Goal: Navigation & Orientation: Find specific page/section

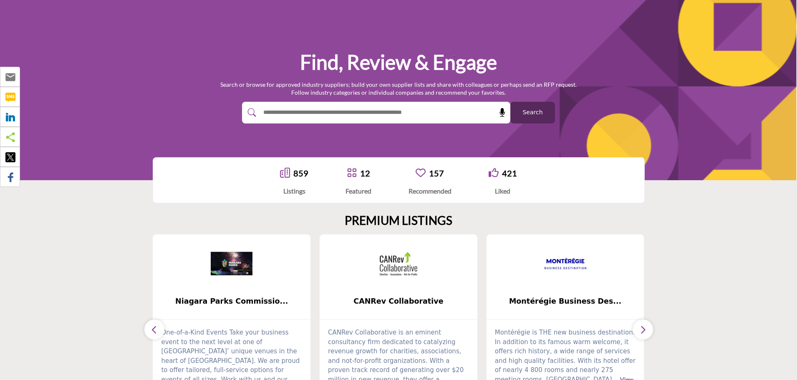
scroll to position [83, 0]
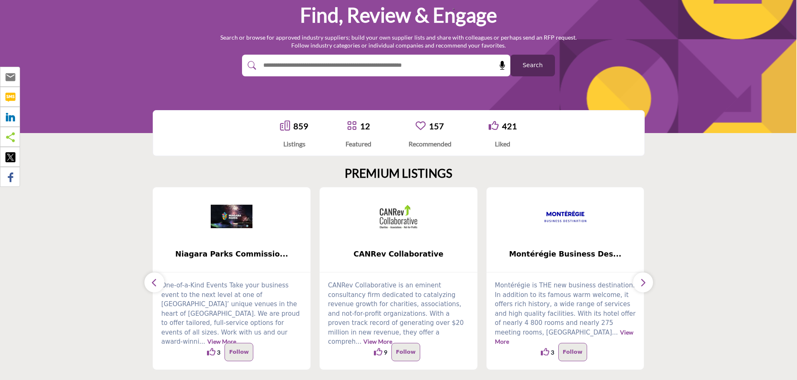
click at [149, 285] on button "button" at bounding box center [154, 283] width 20 height 20
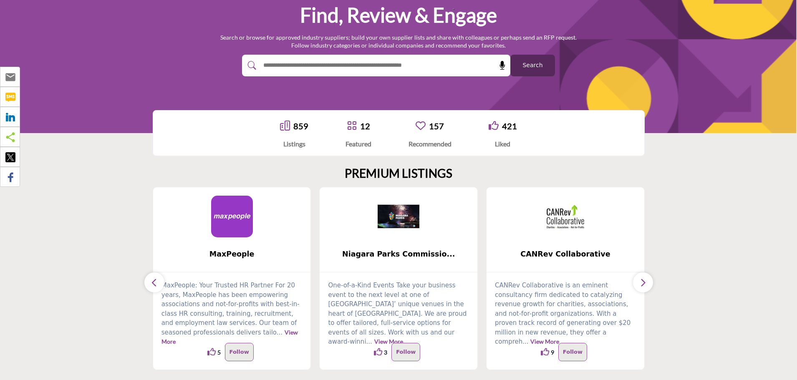
click at [149, 285] on button "button" at bounding box center [154, 283] width 20 height 20
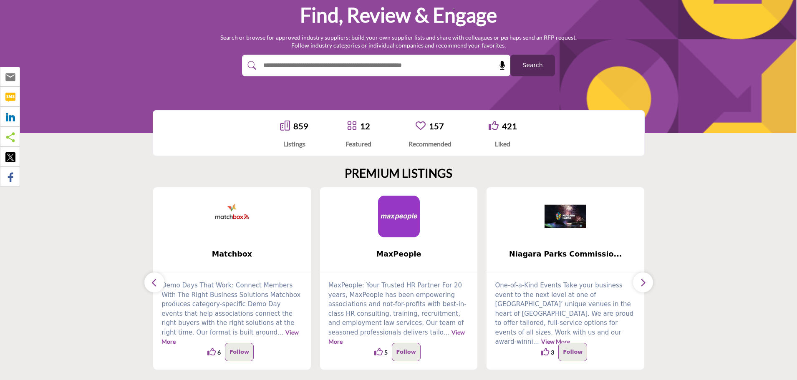
click at [149, 285] on button "button" at bounding box center [154, 283] width 20 height 20
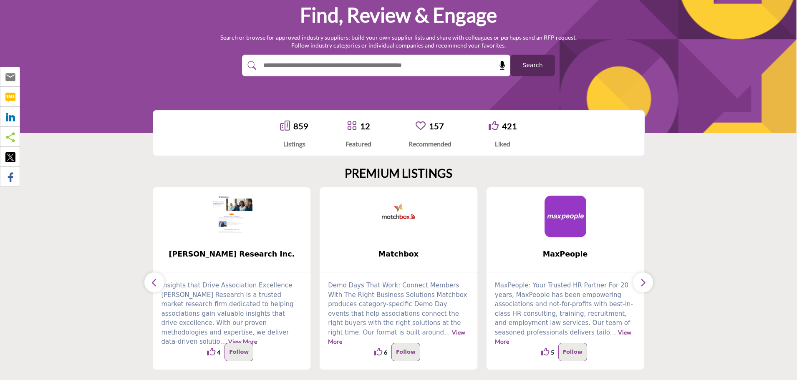
click at [149, 285] on button "button" at bounding box center [154, 283] width 20 height 20
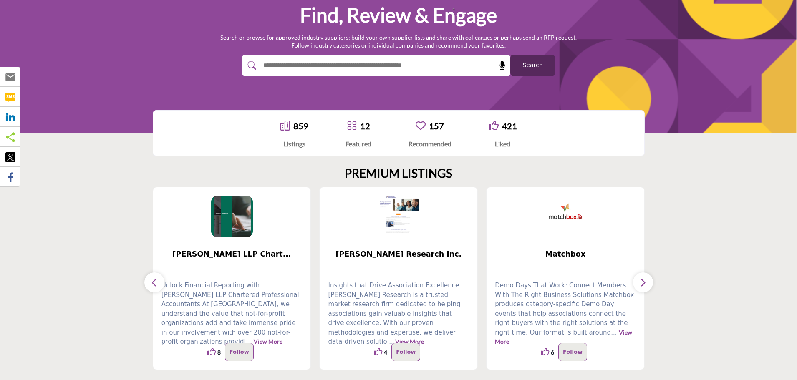
click at [149, 285] on button "button" at bounding box center [154, 283] width 20 height 20
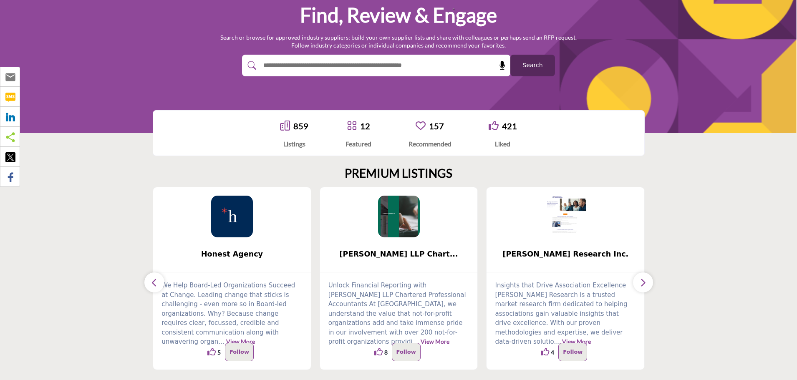
click at [149, 285] on button "button" at bounding box center [154, 283] width 20 height 20
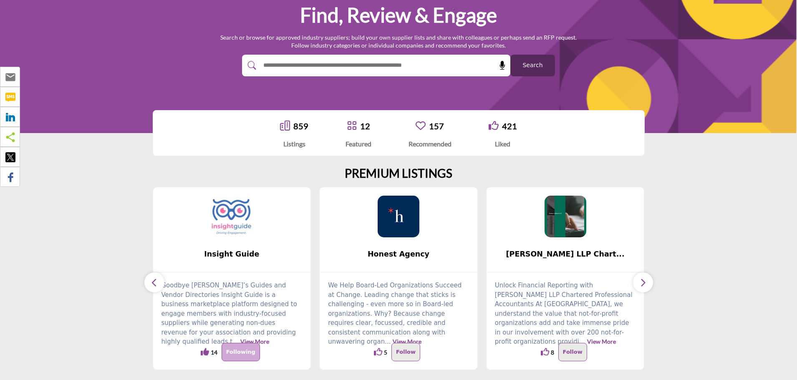
click at [149, 285] on button "button" at bounding box center [154, 283] width 20 height 20
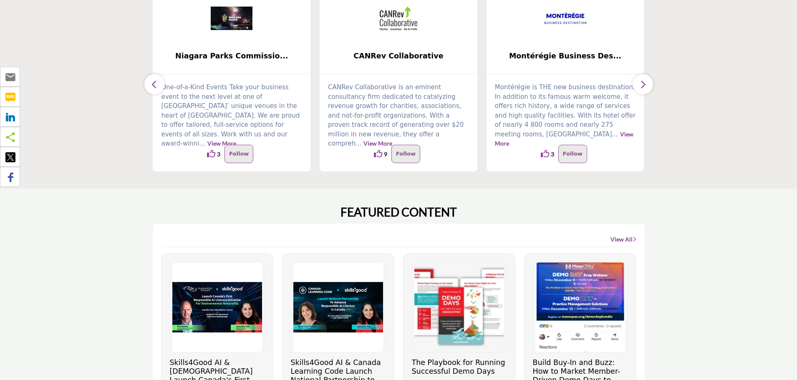
scroll to position [209, 0]
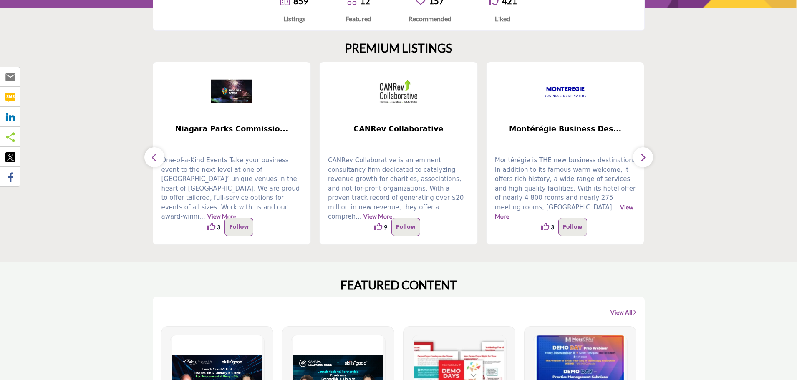
click at [155, 159] on icon "button" at bounding box center [154, 157] width 7 height 10
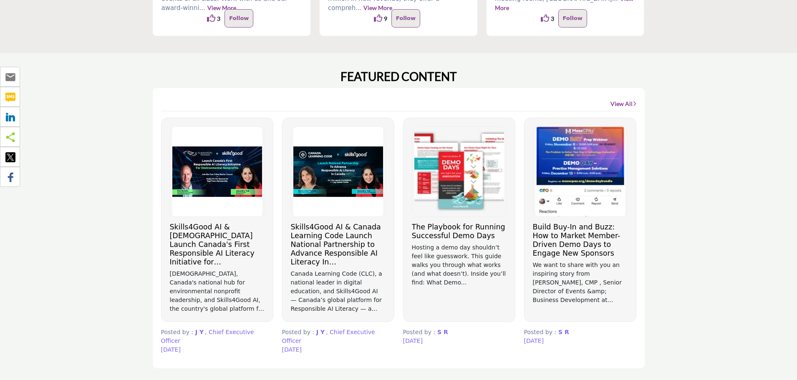
scroll to position [459, 0]
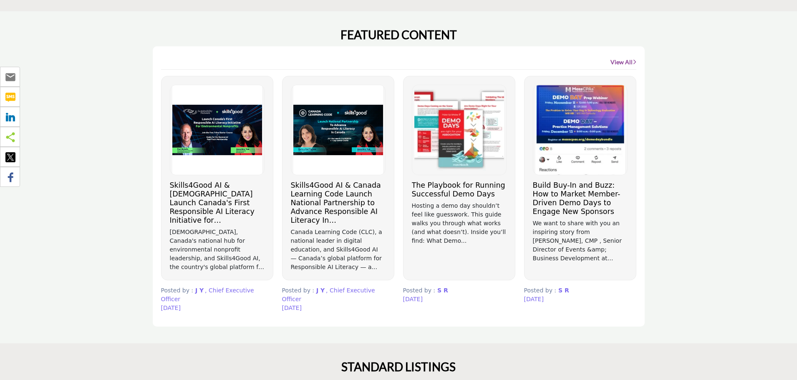
click at [305, 194] on h3 "Skills4Good AI & Canada Learning Code Launch National Partnership to Advance Re…" at bounding box center [338, 203] width 95 height 44
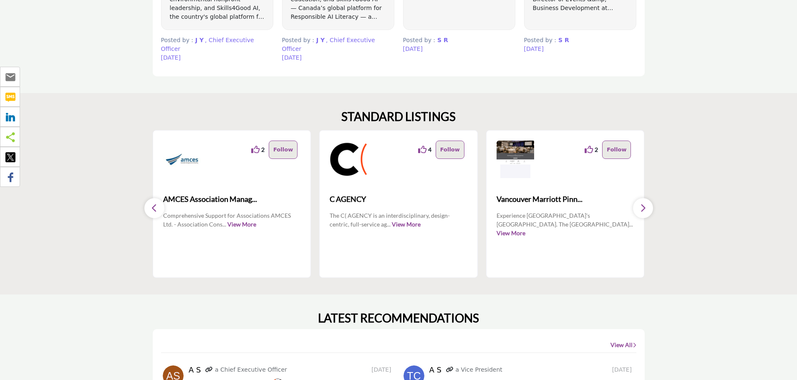
scroll to position [751, 0]
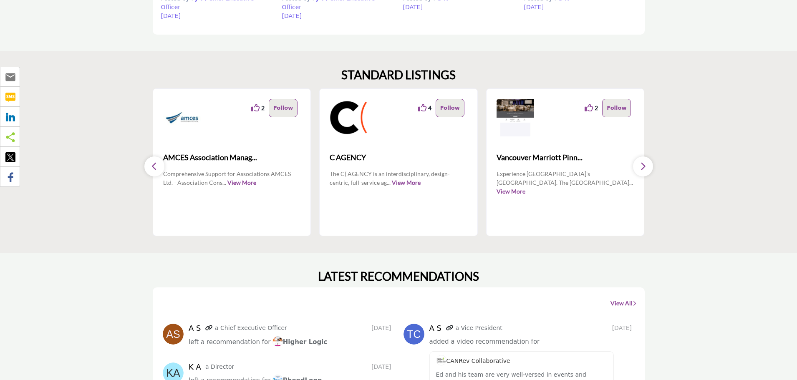
click at [647, 160] on button "button" at bounding box center [643, 167] width 20 height 20
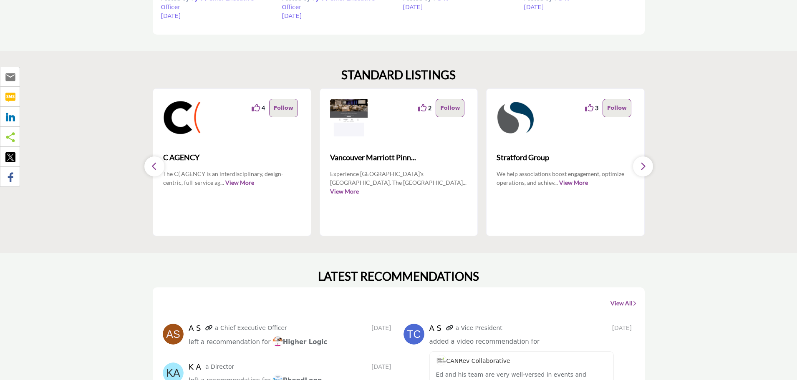
click at [647, 160] on button "button" at bounding box center [643, 167] width 20 height 20
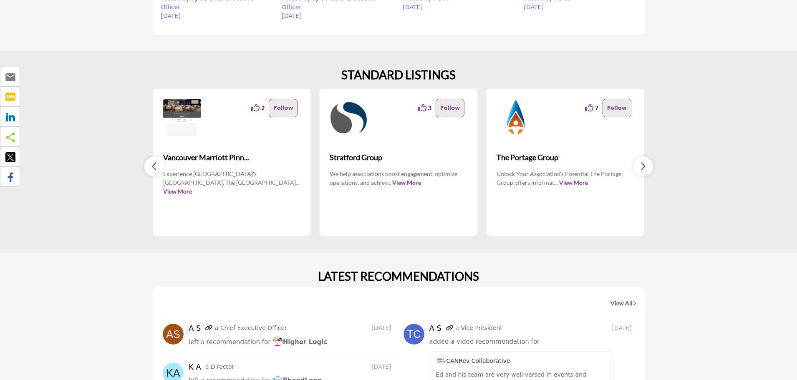
click at [647, 160] on button "button" at bounding box center [643, 167] width 20 height 20
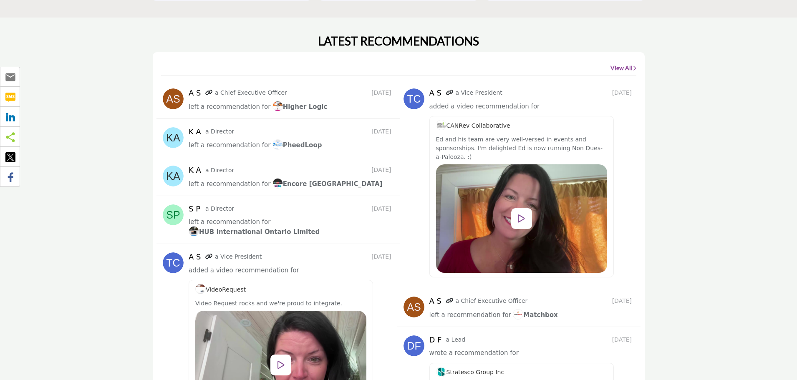
scroll to position [1002, 0]
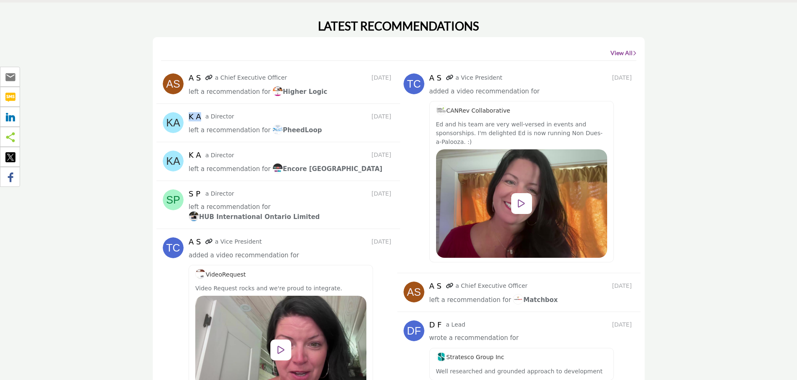
drag, startPoint x: 200, startPoint y: 108, endPoint x: 187, endPoint y: 108, distance: 13.4
click at [187, 112] on div "K A a Director [DATE] left a recommendation for PheedLoop" at bounding box center [278, 124] width 231 height 24
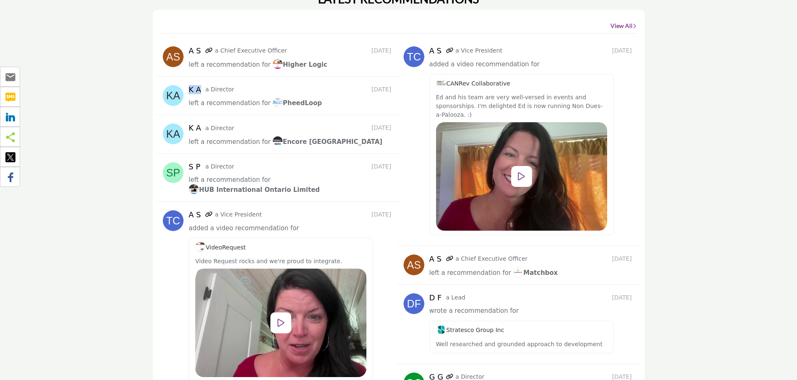
scroll to position [1043, 0]
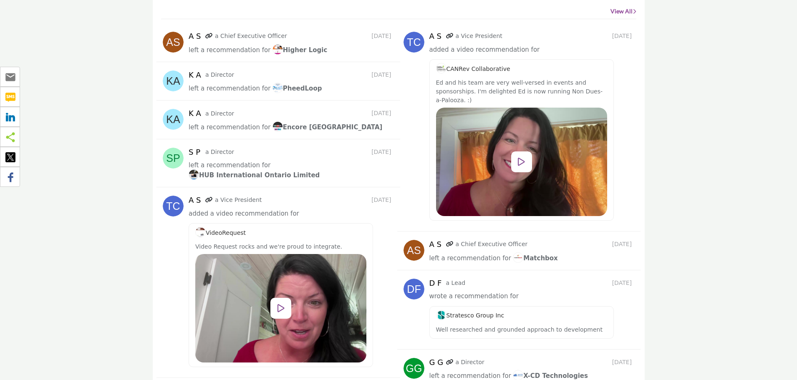
click at [130, 123] on section "LATEST RECOMMENDATIONS View All A S a Chief Executive Officer [DATE] left a rec…" at bounding box center [398, 206] width 797 height 491
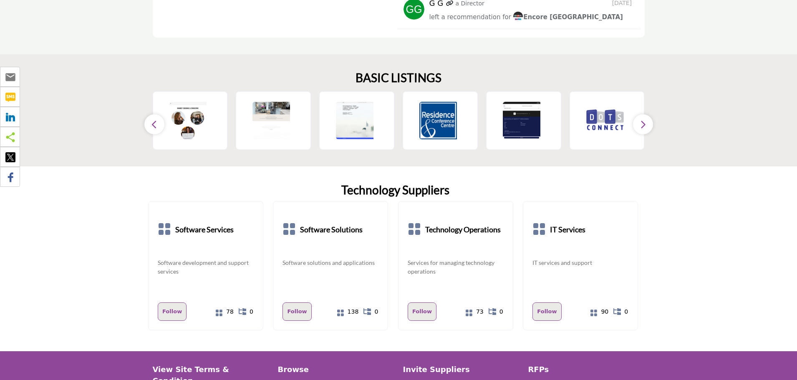
scroll to position [1461, 0]
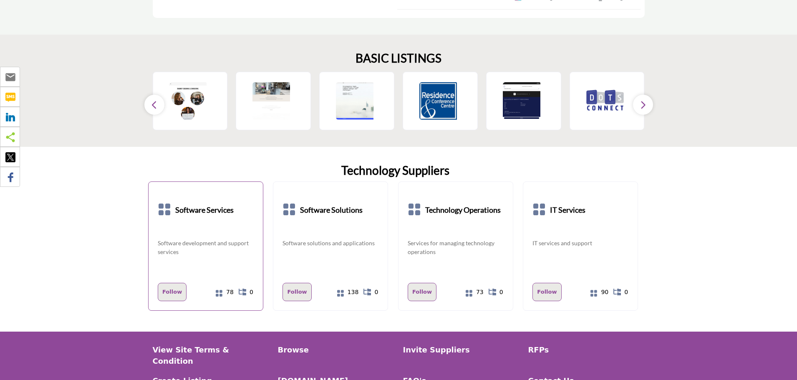
click at [218, 196] on b "Software Services" at bounding box center [204, 210] width 58 height 38
